Goal: Navigation & Orientation: Understand site structure

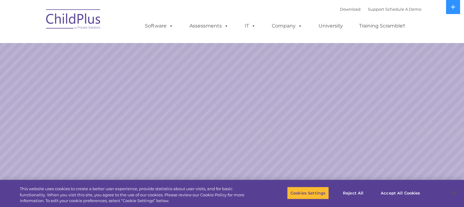
select select "MEDIUM"
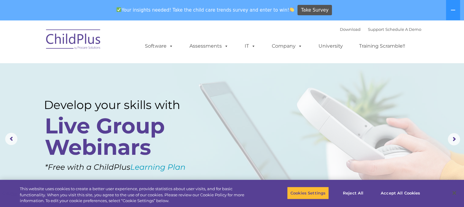
click at [59, 40] on img at bounding box center [73, 40] width 61 height 31
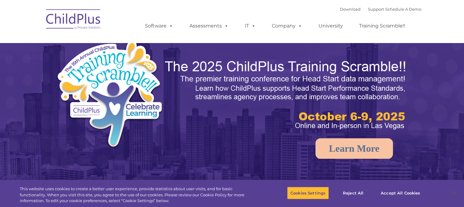
select select "MEDIUM"
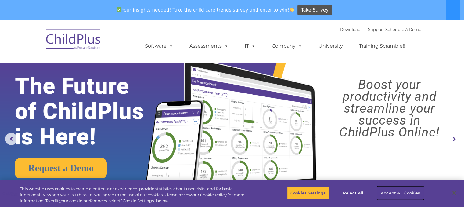
click at [390, 195] on button "Accept All Cookies" at bounding box center [401, 192] width 46 height 13
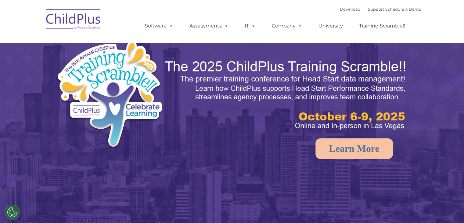
select select "MEDIUM"
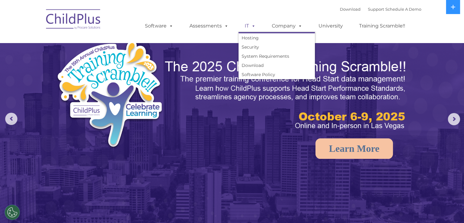
click at [254, 24] on span at bounding box center [252, 26] width 7 height 6
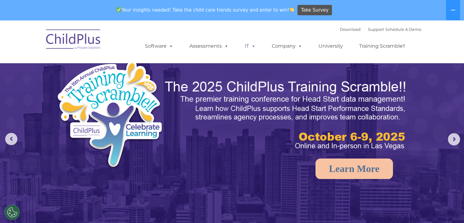
click at [254, 24] on nav "Download Support | Schedule A Demo  MENU MENU Software ChildPlus: The original…" at bounding box center [232, 41] width 464 height 43
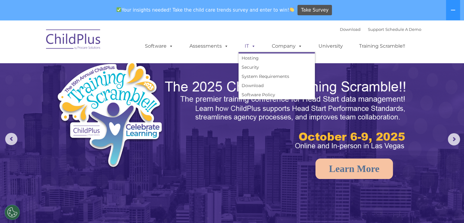
click at [255, 49] on span at bounding box center [252, 46] width 7 height 6
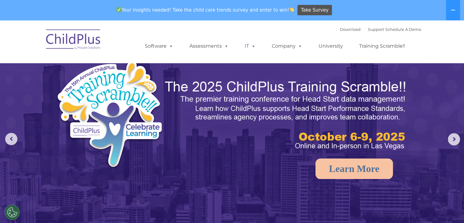
click at [255, 49] on span at bounding box center [252, 46] width 7 height 6
